Goal: Navigation & Orientation: Understand site structure

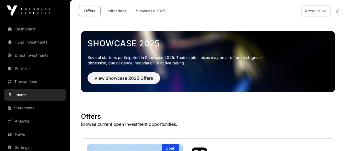
click at [38, 30] on link "Dashboard" at bounding box center [34, 29] width 61 height 12
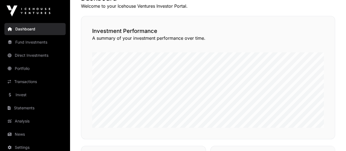
scroll to position [107, 0]
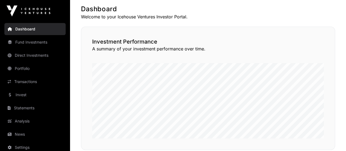
click at [43, 54] on link "Direct Investments" at bounding box center [34, 55] width 61 height 12
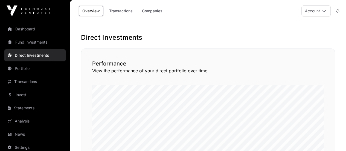
click at [144, 12] on link "Companies" at bounding box center [152, 11] width 28 height 10
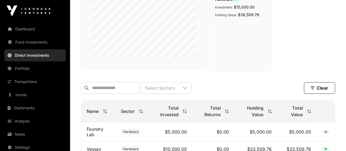
scroll to position [159, 0]
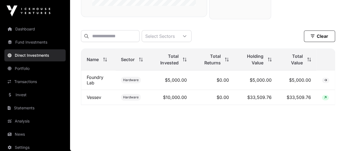
click at [30, 117] on link "Analysis" at bounding box center [34, 121] width 61 height 12
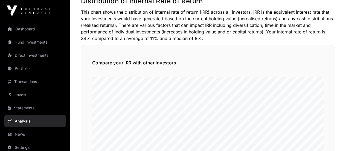
scroll to position [79, 0]
